Goal: Contribute content

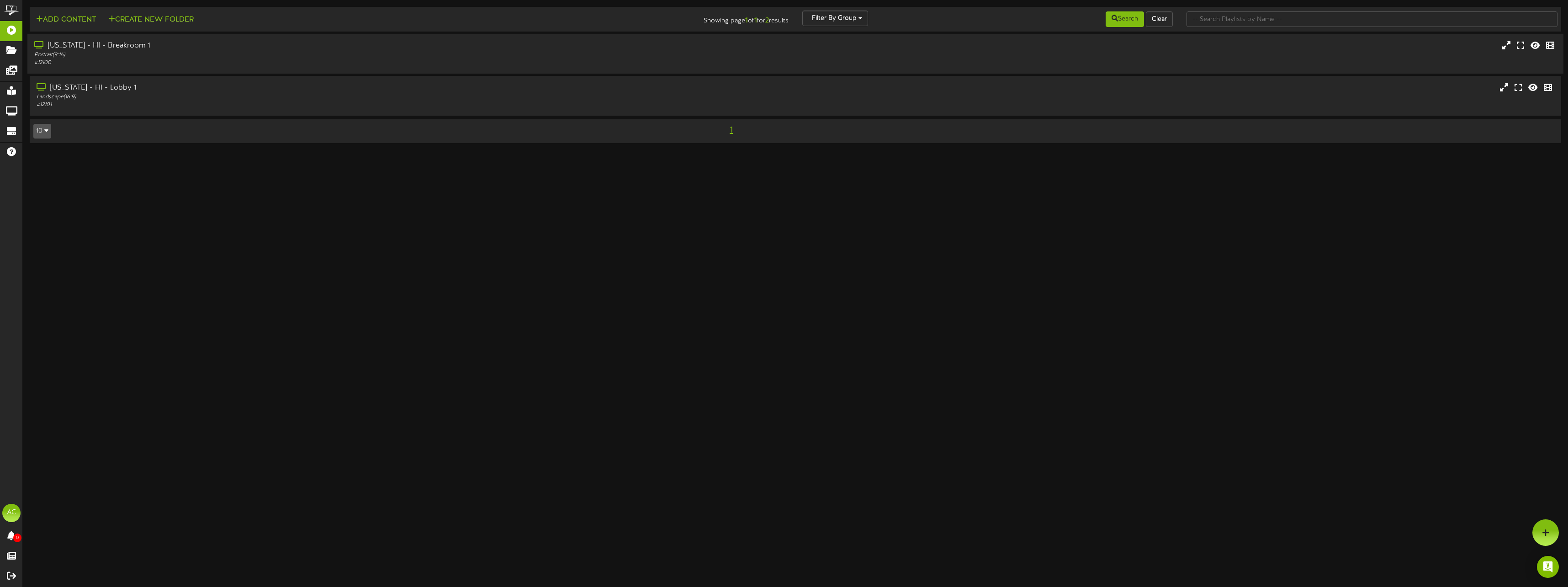
click at [127, 55] on div "Portrait ( 9:16 )" at bounding box center [348, 55] width 627 height 8
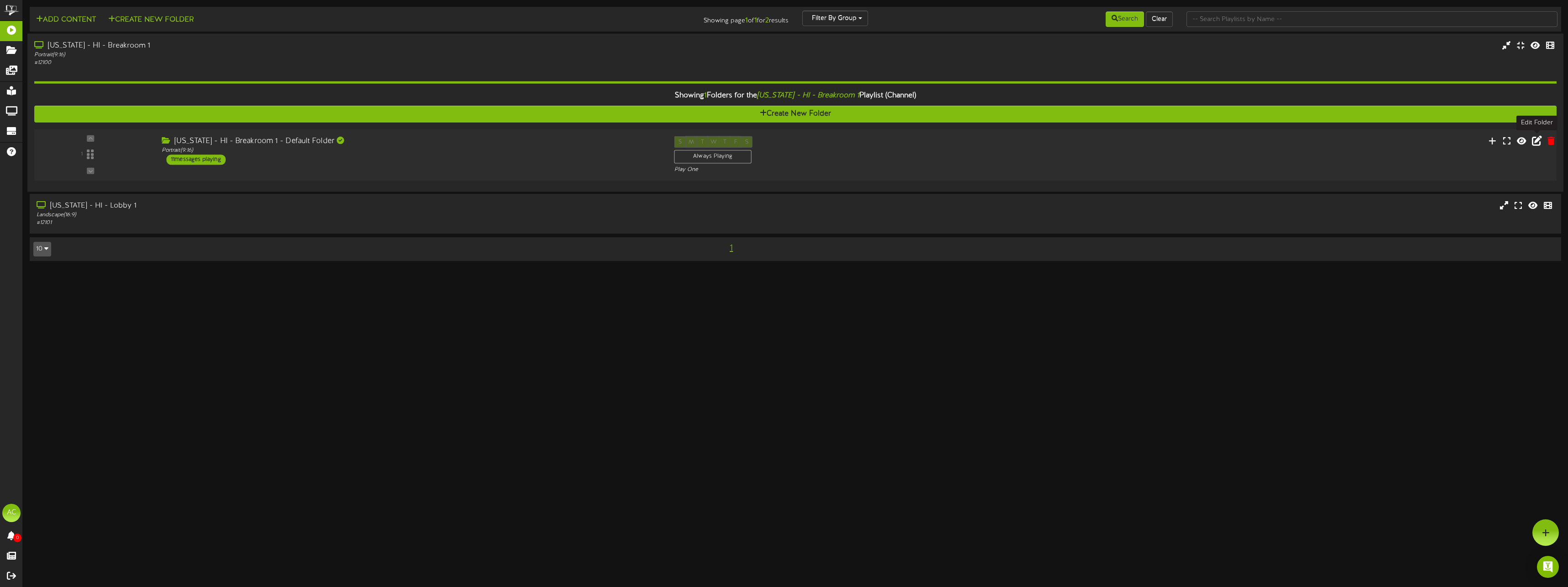
click at [1531, 141] on icon at bounding box center [1536, 140] width 10 height 10
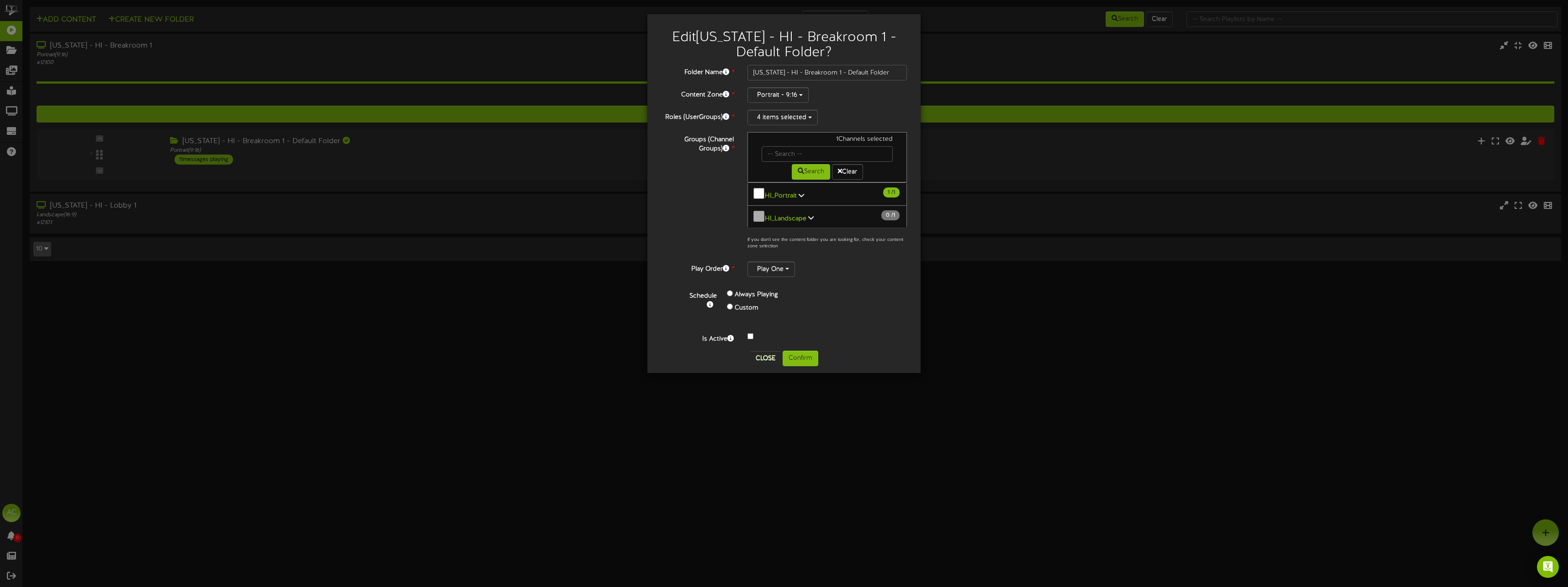
drag, startPoint x: 1092, startPoint y: 182, endPoint x: 988, endPoint y: 261, distance: 130.6
click at [1091, 192] on div "Edit [US_STATE] - HI - Breakroom 1 - Default Folder ? Folder Name * [US_STATE] …" at bounding box center [784, 294] width 1568 height 587
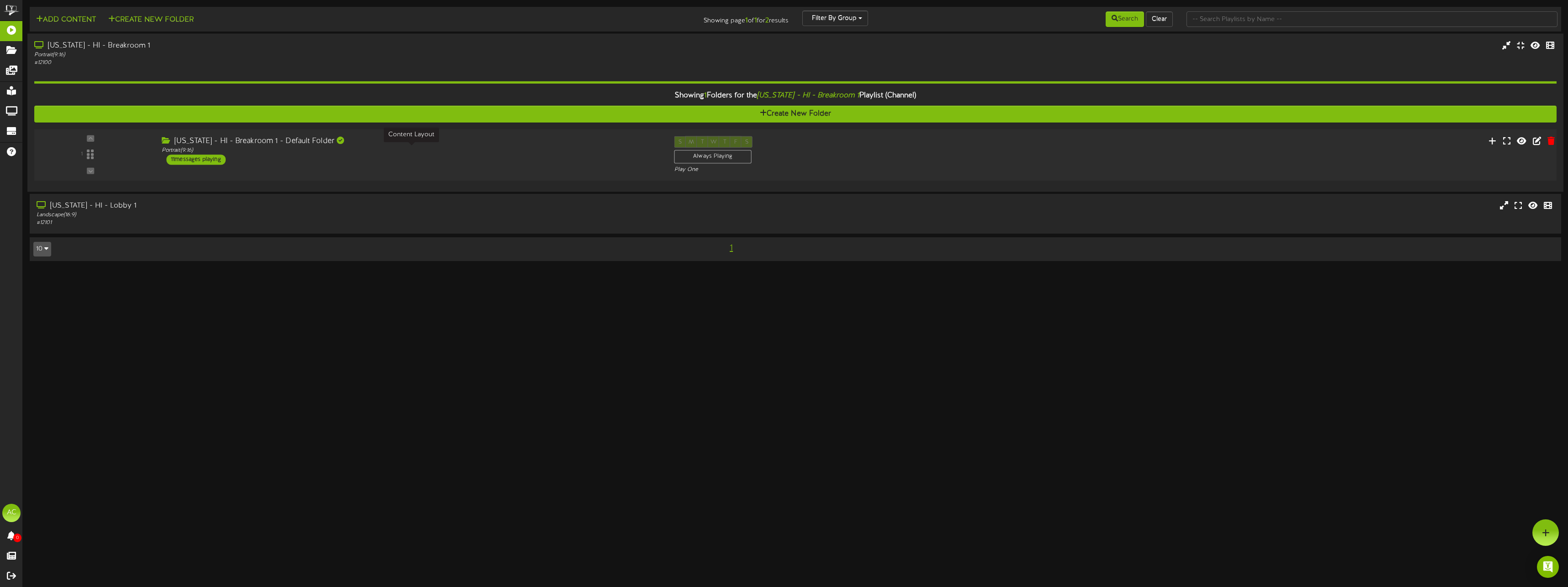
click at [318, 149] on div "Portrait ( 9:16 )" at bounding box center [411, 151] width 498 height 8
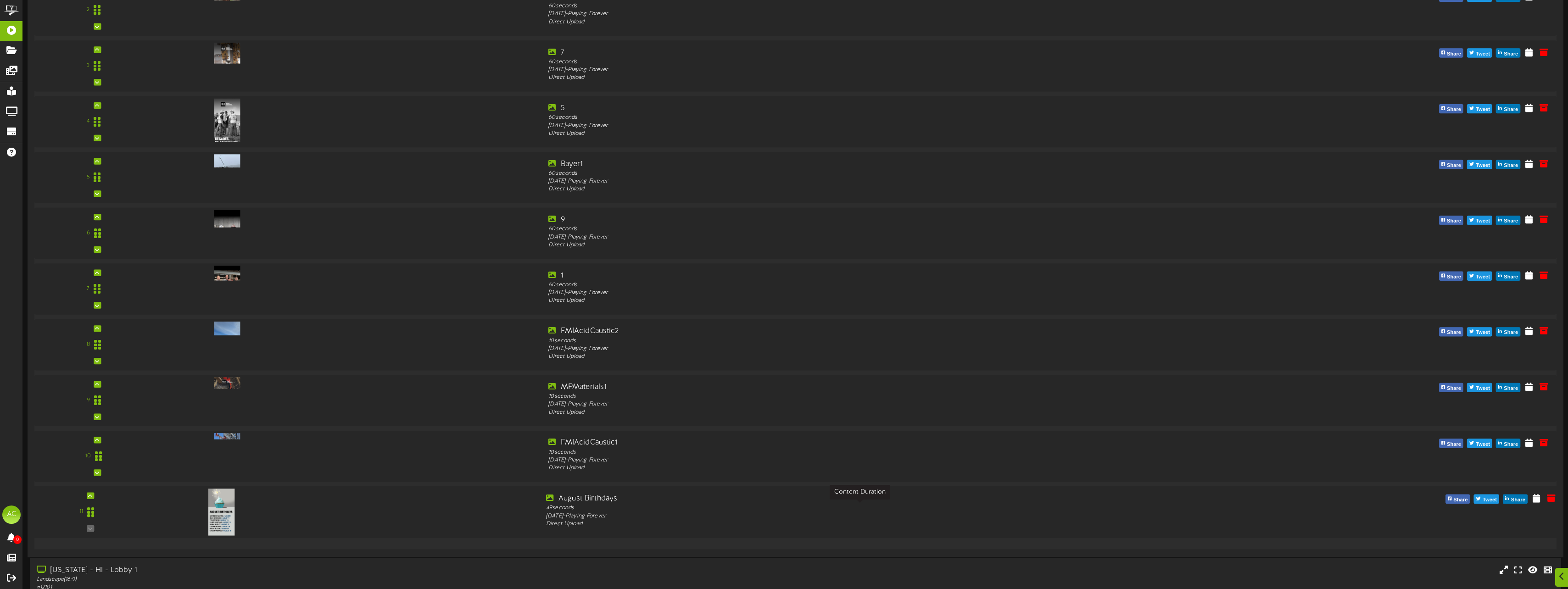
scroll to position [345, 0]
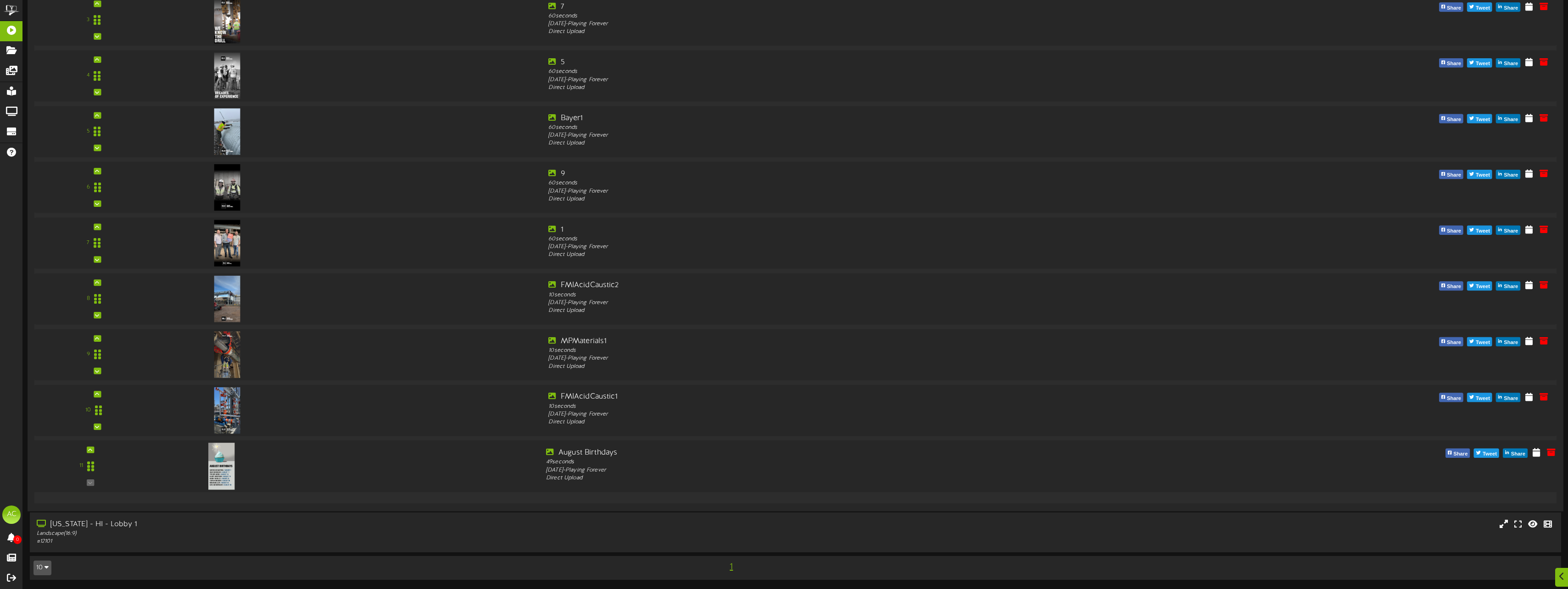
click at [115, 458] on div "11" at bounding box center [90, 465] width 114 height 37
click at [1550, 455] on icon at bounding box center [1551, 451] width 10 height 10
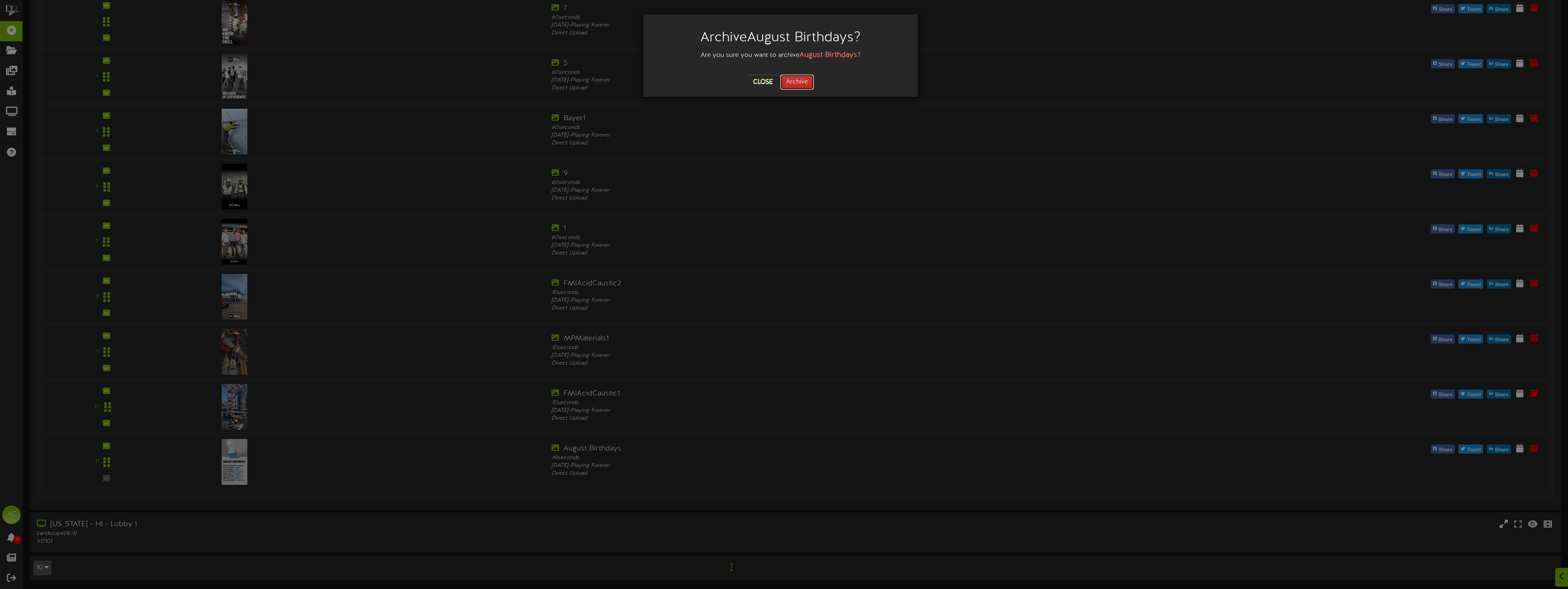
click at [810, 85] on button "Archive" at bounding box center [797, 82] width 34 height 16
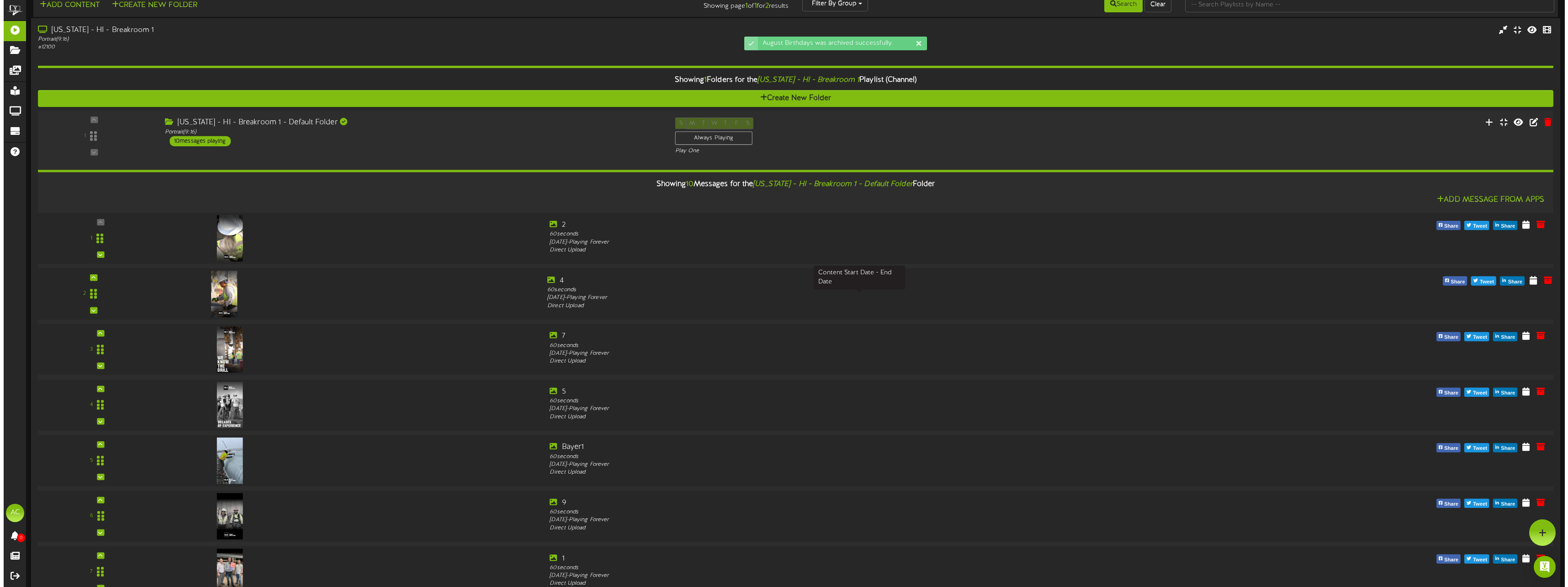
scroll to position [0, 0]
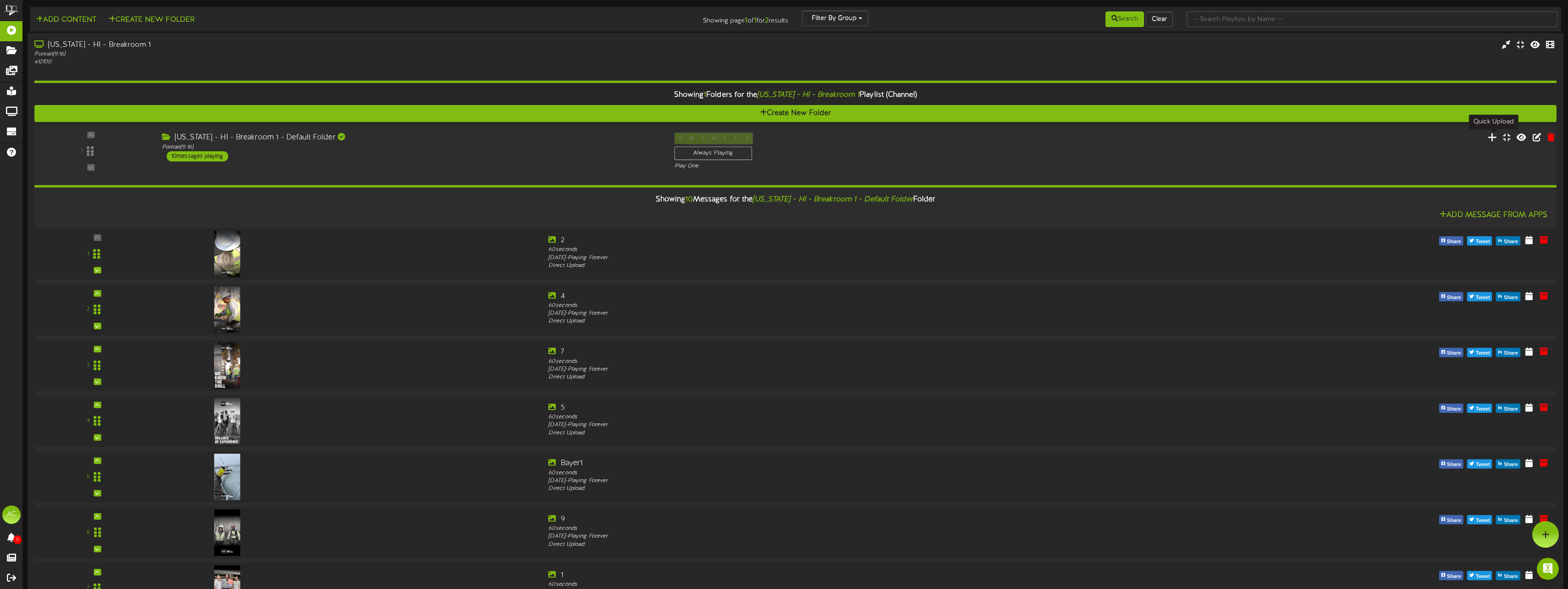
click at [1496, 139] on icon at bounding box center [1493, 137] width 10 height 10
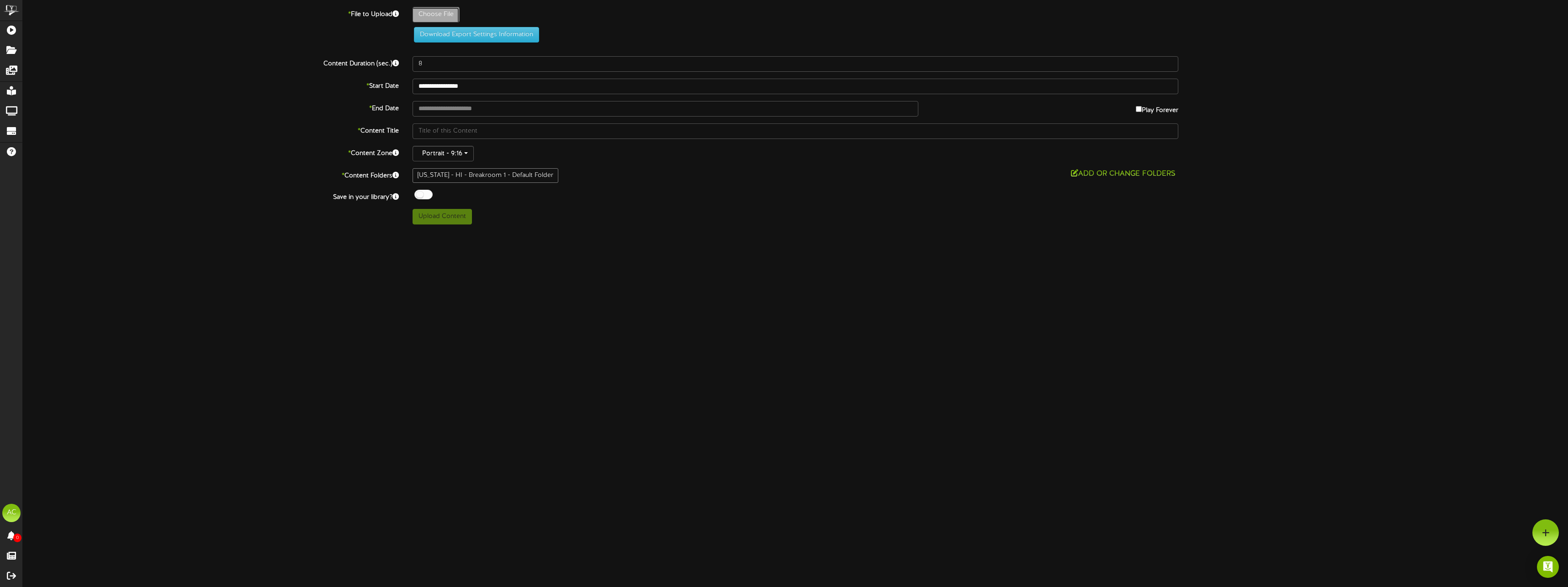
type input "**********"
type input "SeptemberBirthdays"
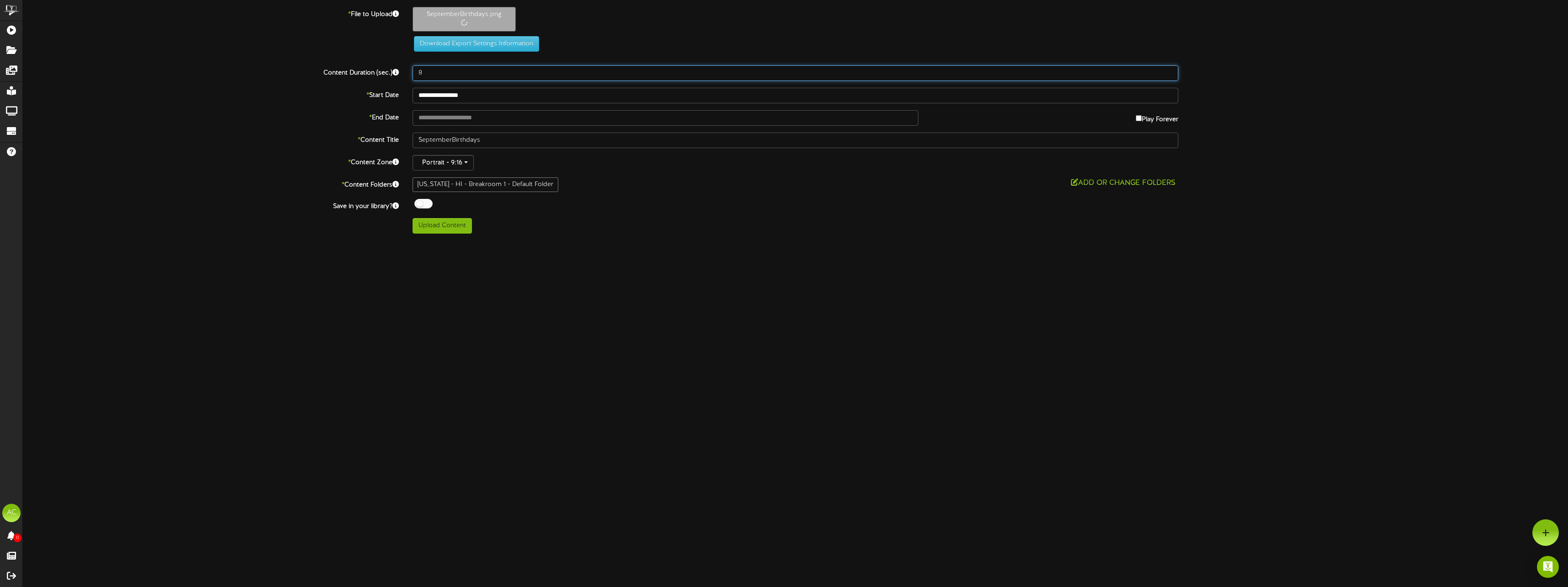
click at [485, 77] on input "8" at bounding box center [795, 73] width 765 height 16
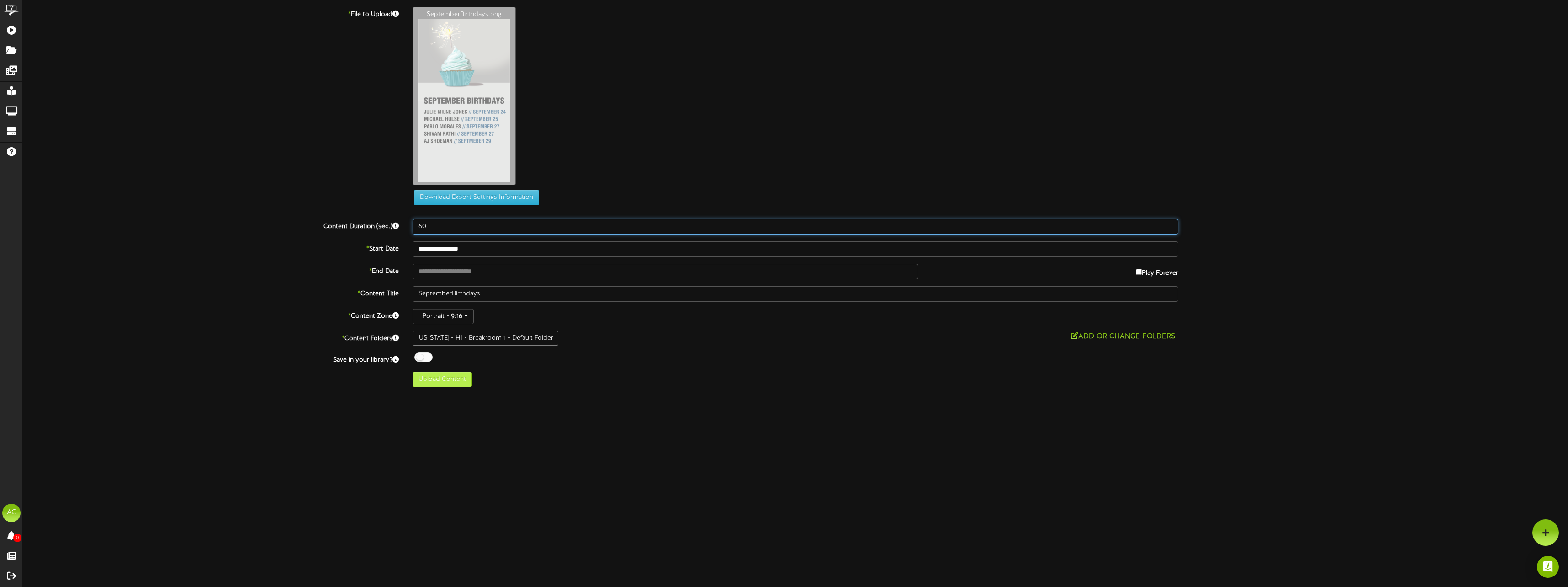
type input "60"
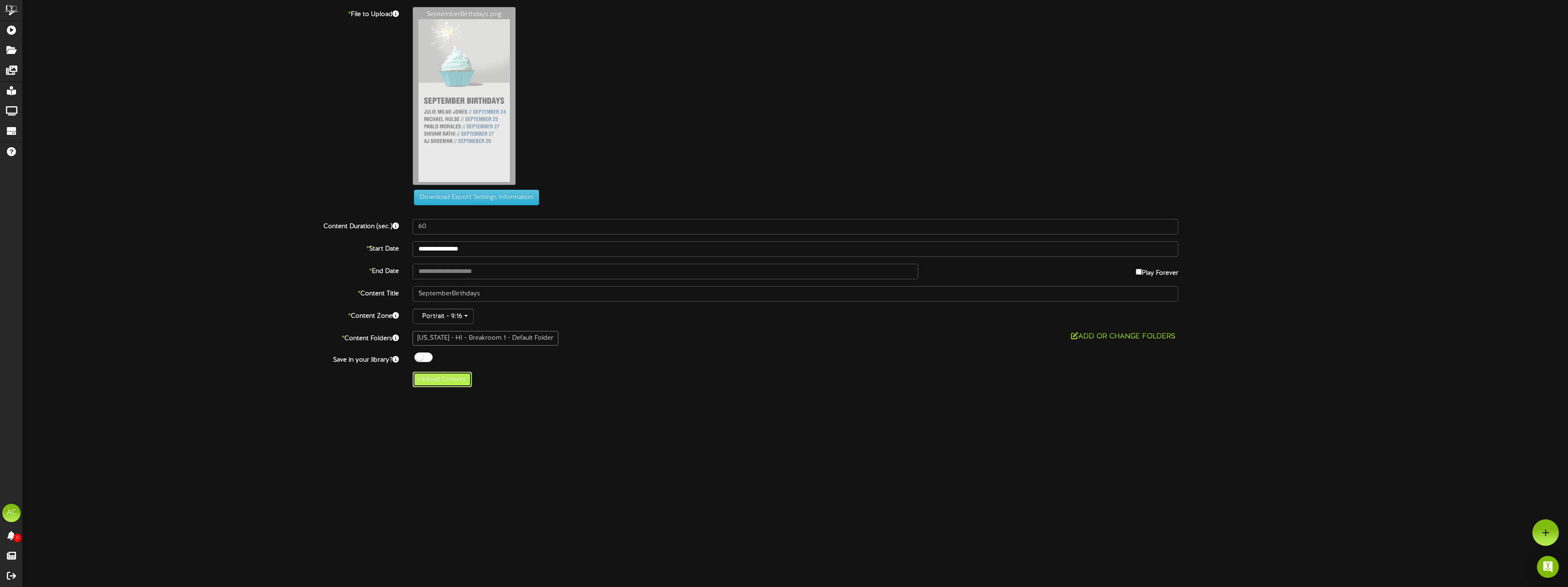
click at [453, 382] on button "Upload Content" at bounding box center [442, 380] width 59 height 16
type input "**********"
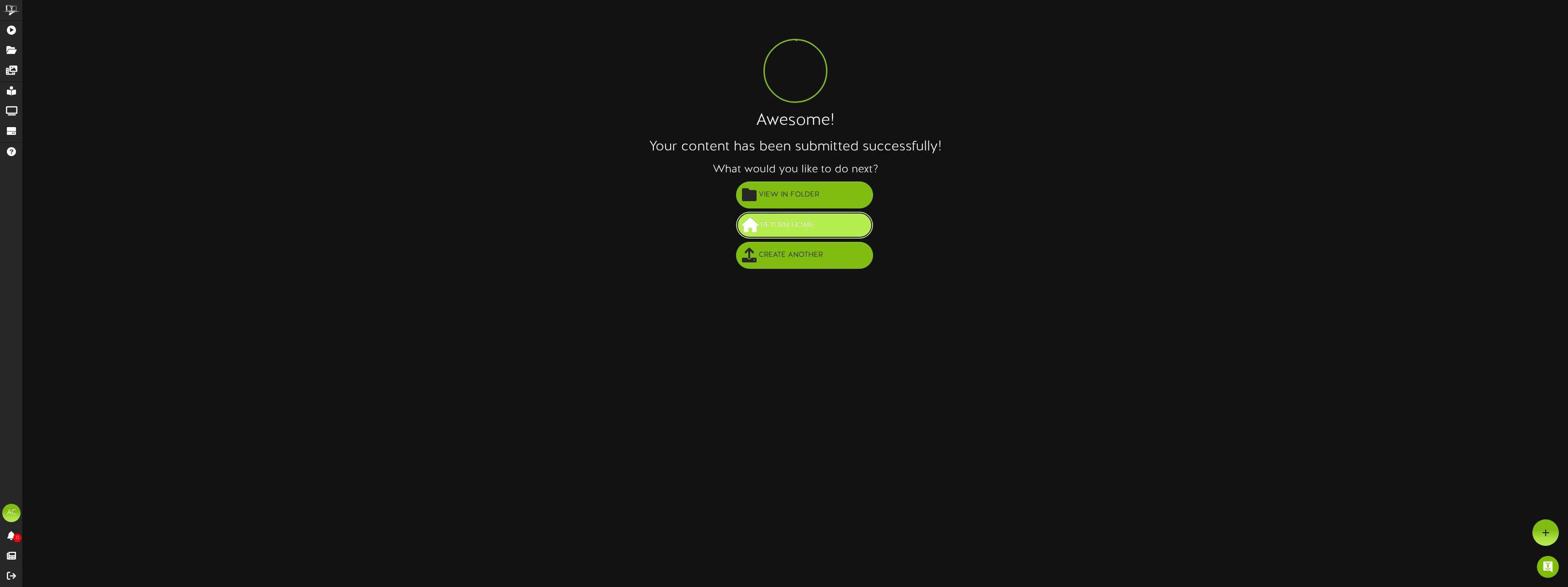
click at [800, 220] on span "Return Home" at bounding box center [788, 225] width 59 height 15
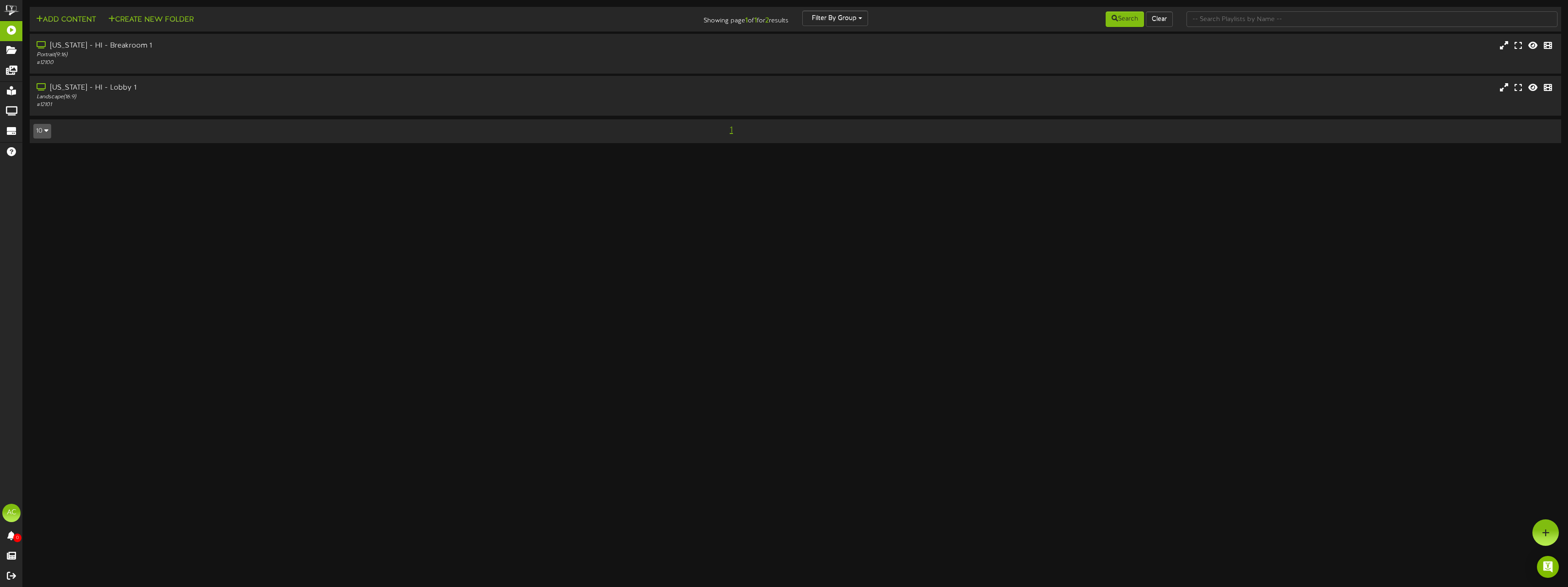
click at [442, 152] on html "ChannelValet Playlists Folders Messages My Library Groups Devices Help AC Alexi…" at bounding box center [784, 76] width 1568 height 152
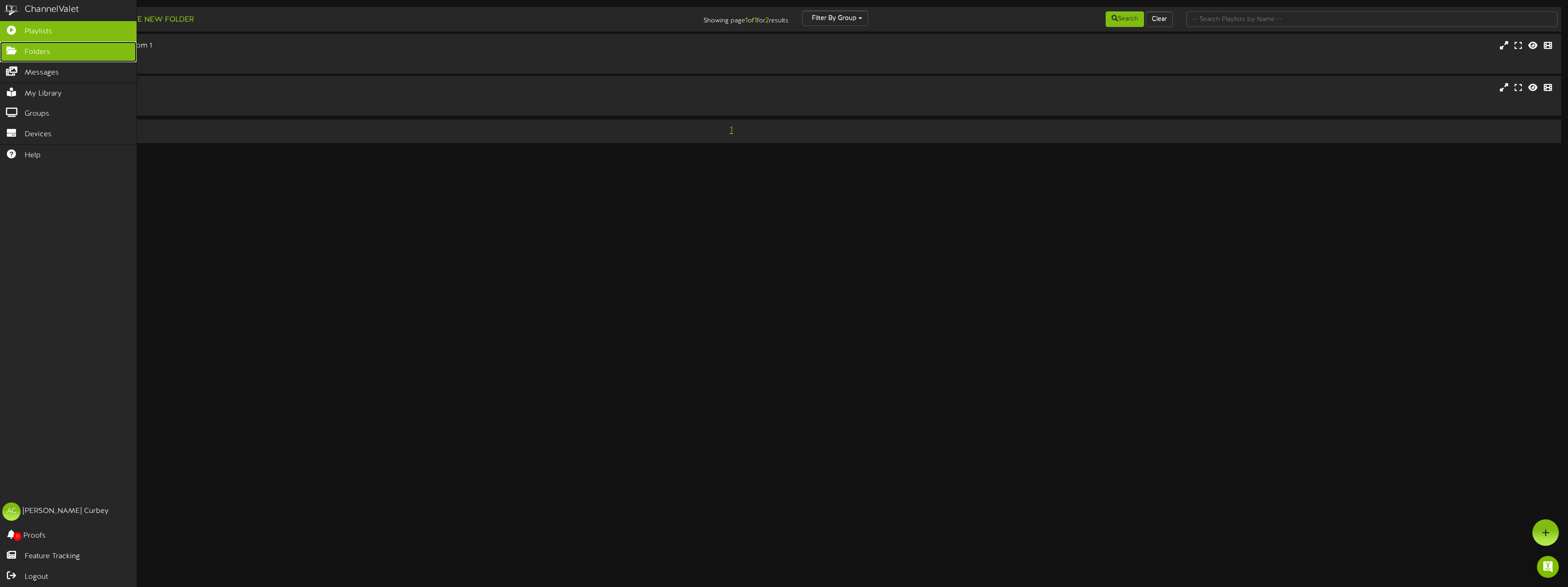
click at [100, 55] on link "Folders" at bounding box center [68, 52] width 137 height 21
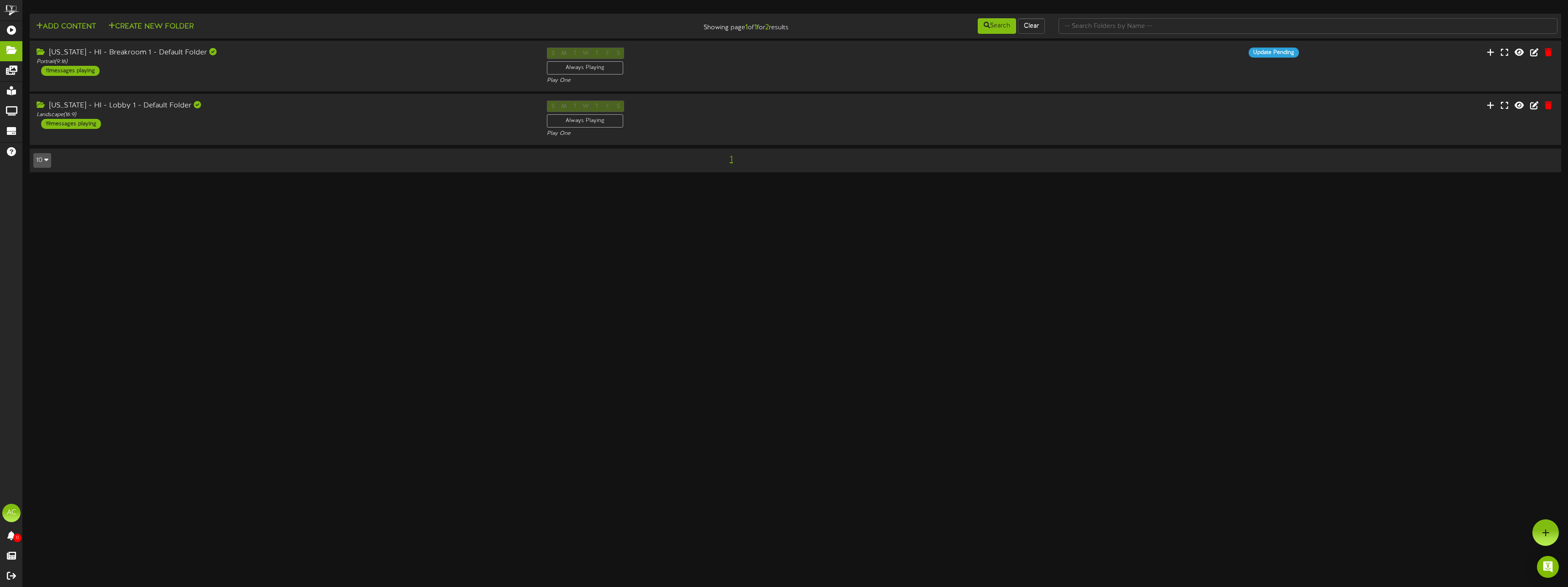
click at [495, 181] on html "ChannelValet Playlists Folders Messages My Library Groups Devices Help AC Alexi…" at bounding box center [784, 91] width 1568 height 181
click at [664, 181] on html "ChannelValet Playlists Folders Messages My Library Groups Devices Help AC Alexi…" at bounding box center [784, 91] width 1568 height 181
click at [121, 181] on html "ChannelValet Playlists Folders Messages My Library Groups Devices Help AC Alexi…" at bounding box center [784, 91] width 1568 height 181
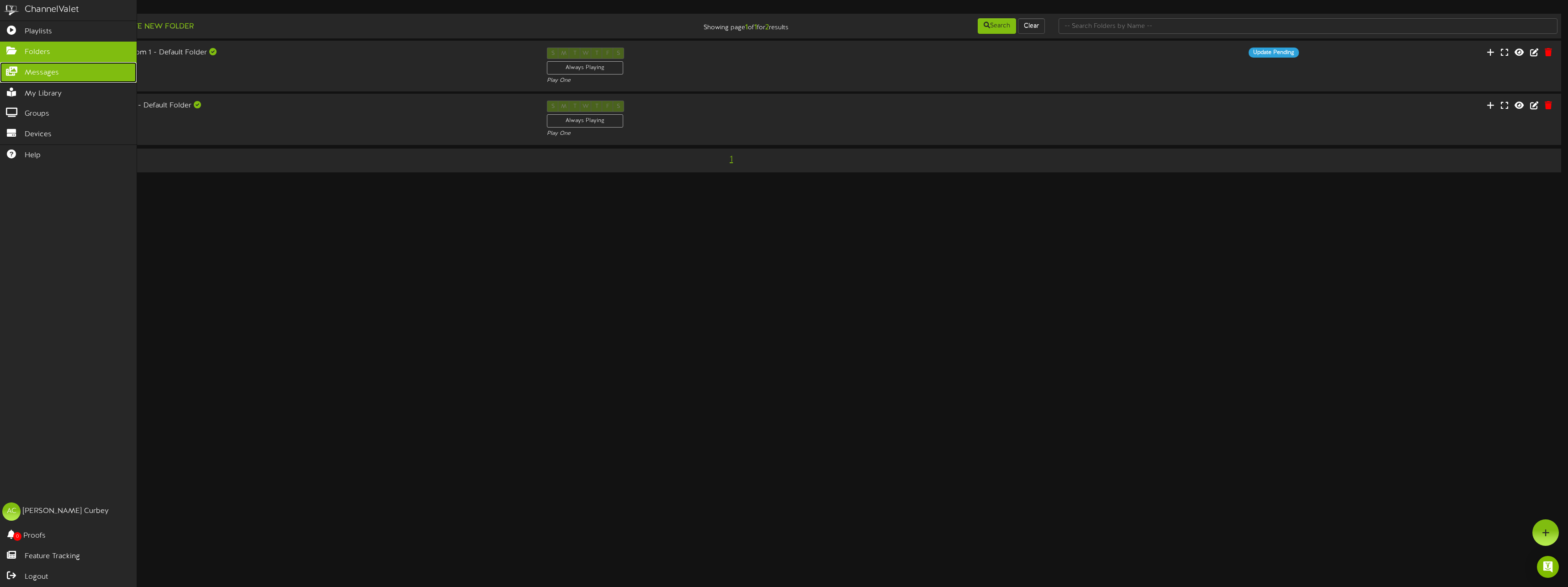
click at [58, 73] on span "Messages" at bounding box center [42, 73] width 35 height 10
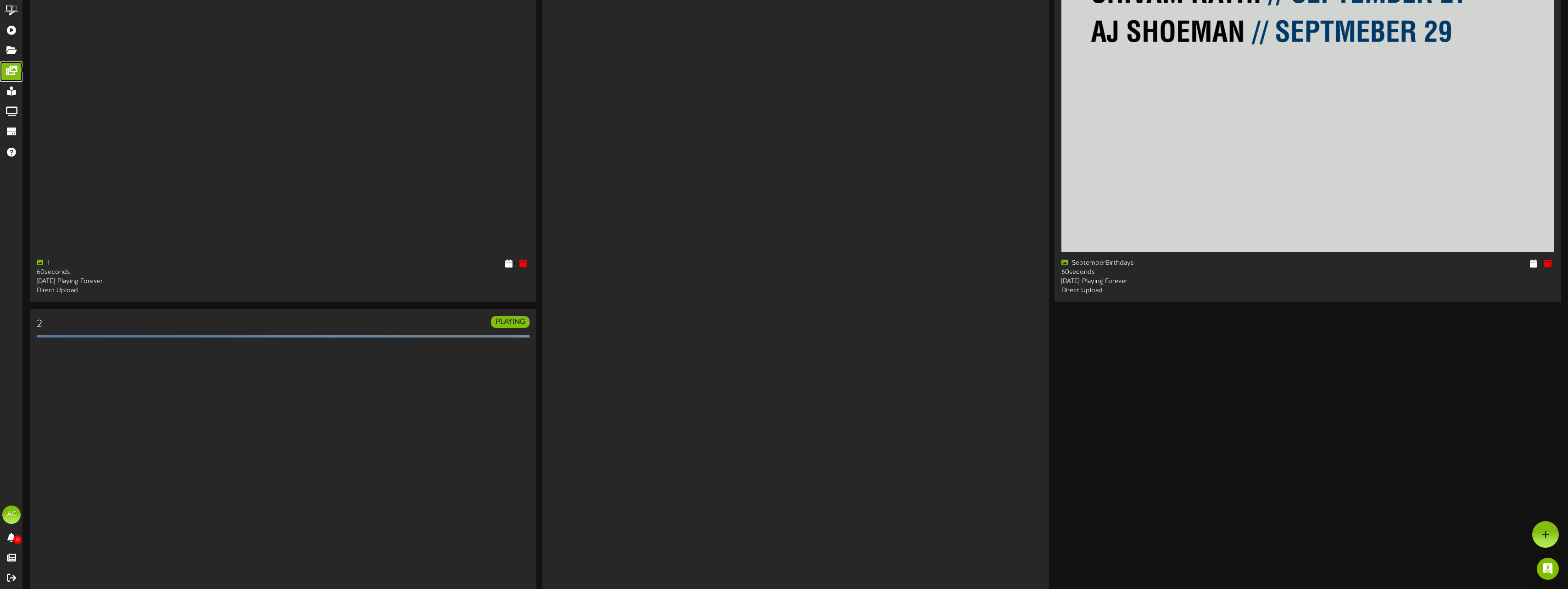
scroll to position [3935, 0]
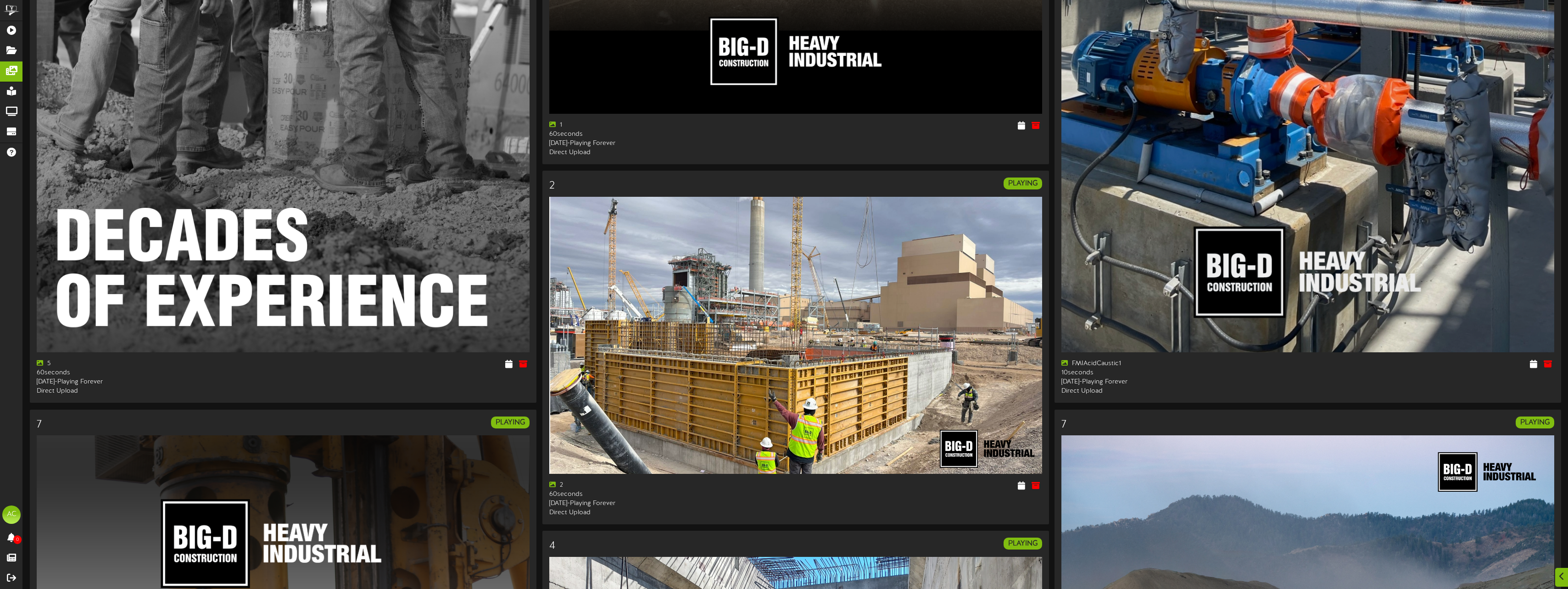
scroll to position [2284, 0]
